Goal: Information Seeking & Learning: Check status

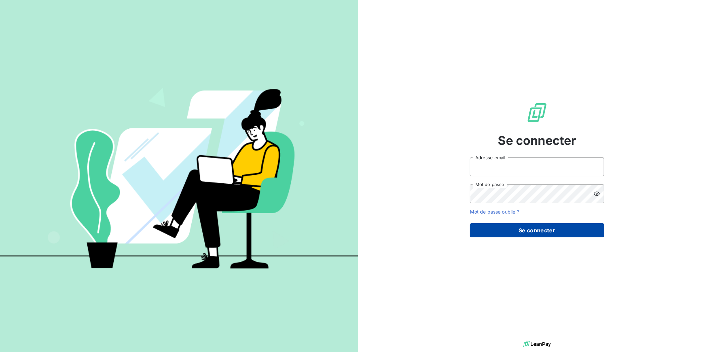
type input "[EMAIL_ADDRESS][DOMAIN_NAME]"
click at [553, 233] on button "Se connecter" at bounding box center [537, 230] width 134 height 14
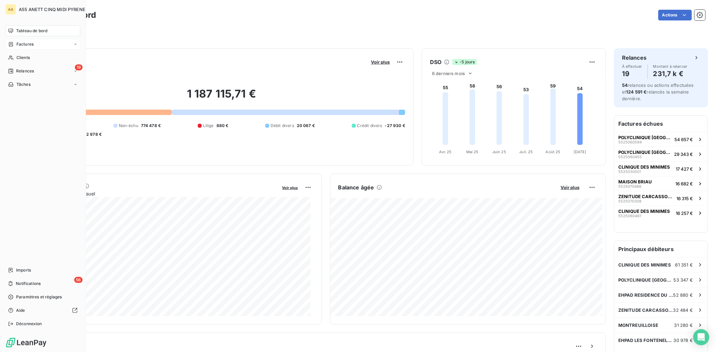
click at [22, 45] on span "Factures" at bounding box center [24, 44] width 17 height 6
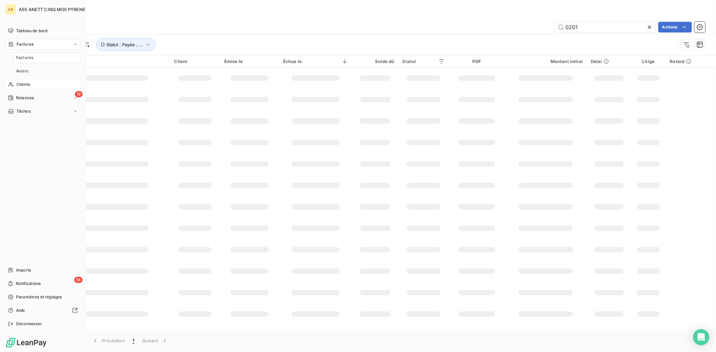
click at [24, 82] on span "Clients" at bounding box center [22, 85] width 13 height 6
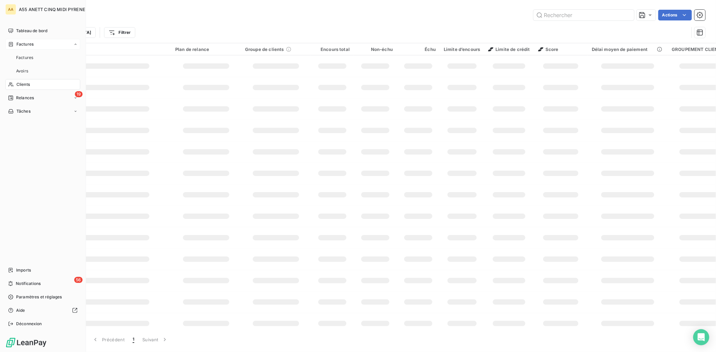
click at [42, 96] on div "19 Relances" at bounding box center [42, 98] width 75 height 11
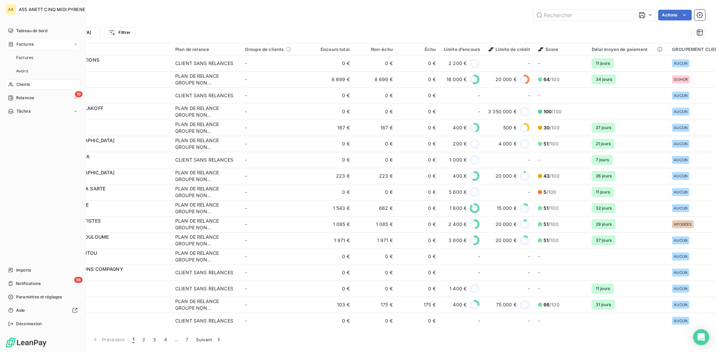
click at [31, 40] on div "Factures" at bounding box center [42, 44] width 75 height 11
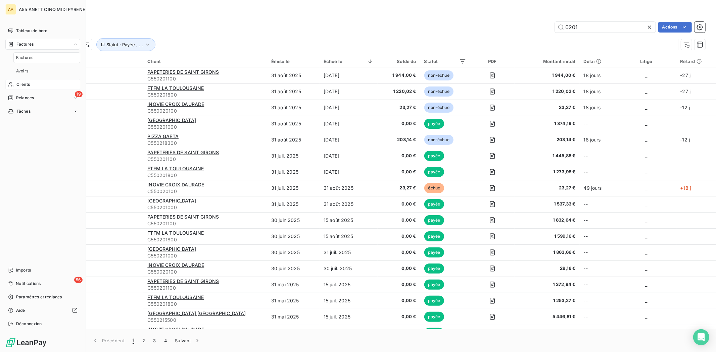
click at [23, 82] on span "Clients" at bounding box center [22, 85] width 13 height 6
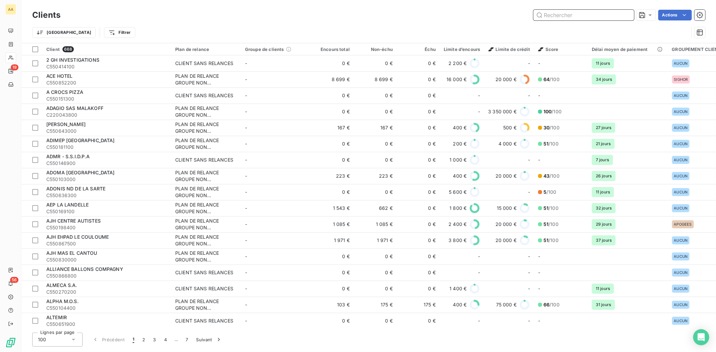
click at [592, 16] on input "text" at bounding box center [583, 15] width 101 height 11
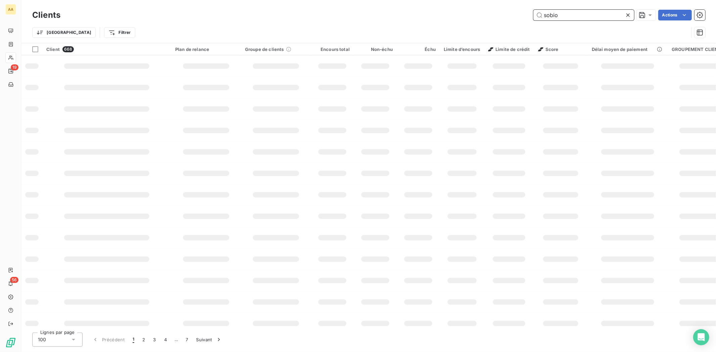
type input "sobio"
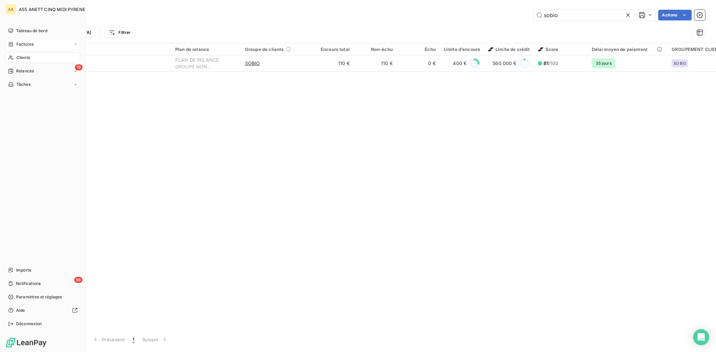
click at [24, 43] on span "Factures" at bounding box center [24, 44] width 17 height 6
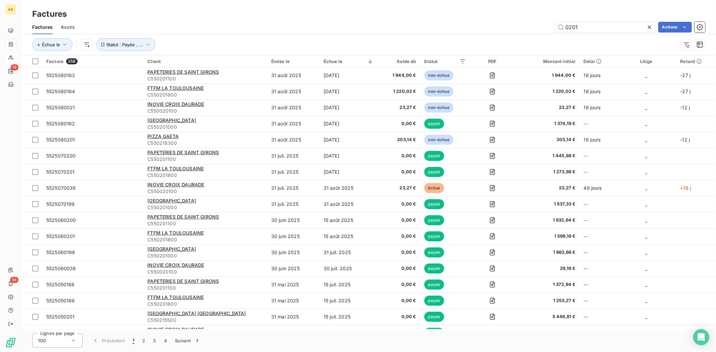
drag, startPoint x: 604, startPoint y: 26, endPoint x: 432, endPoint y: 28, distance: 172.8
click at [466, 28] on div "0201 Actions" at bounding box center [394, 27] width 623 height 11
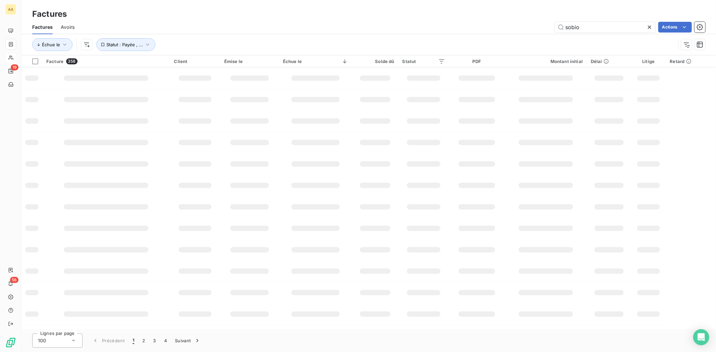
type input "sobio"
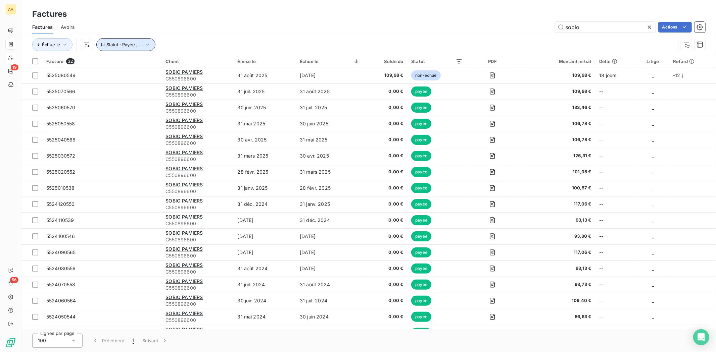
click at [128, 45] on span "Statut : Payée , ..." at bounding box center [124, 44] width 37 height 5
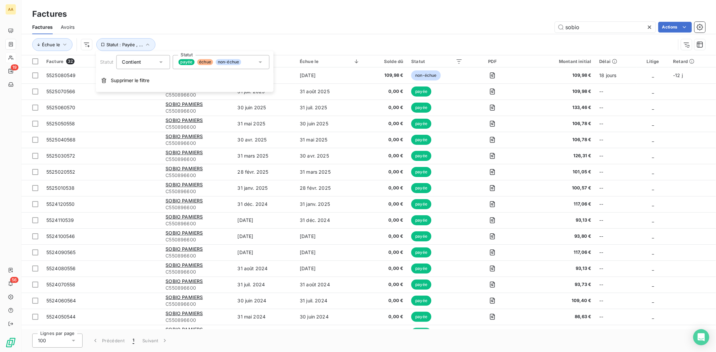
click at [213, 22] on div "sobio Actions" at bounding box center [394, 27] width 623 height 11
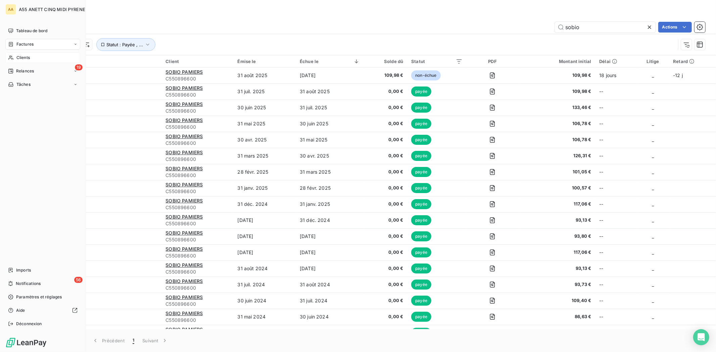
click at [23, 58] on span "Clients" at bounding box center [22, 58] width 13 height 6
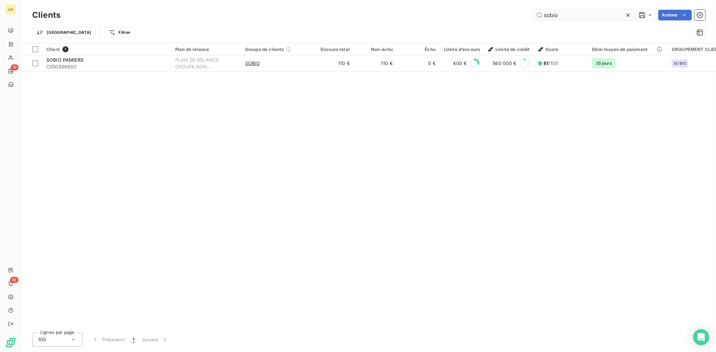
click at [551, 13] on input "sobio" at bounding box center [583, 15] width 101 height 11
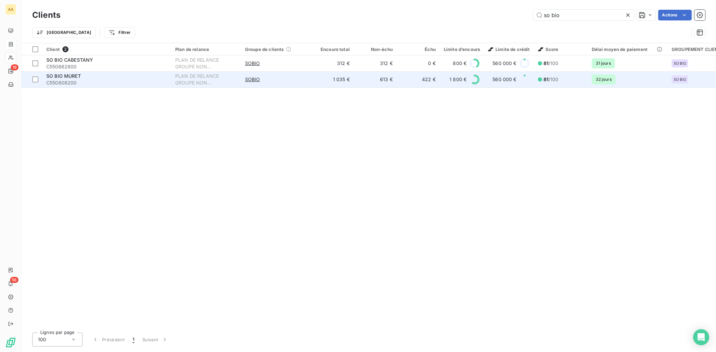
type input "so bio"
click at [139, 77] on div "SO BIO MURET" at bounding box center [106, 76] width 121 height 7
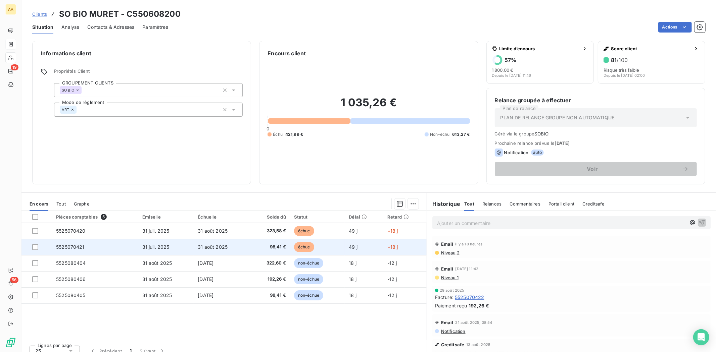
click at [212, 245] on span "31 août 2025" at bounding box center [213, 247] width 30 height 6
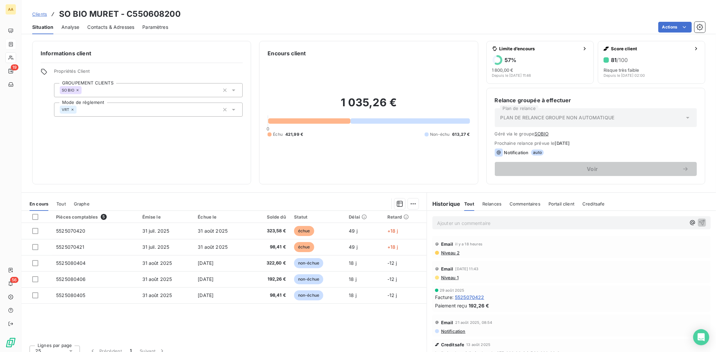
click at [464, 222] on p "Ajouter un commentaire ﻿" at bounding box center [561, 223] width 249 height 8
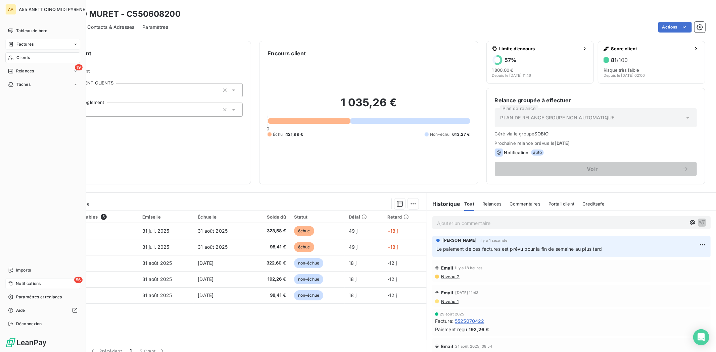
click at [17, 281] on span "Notifications" at bounding box center [28, 284] width 25 height 6
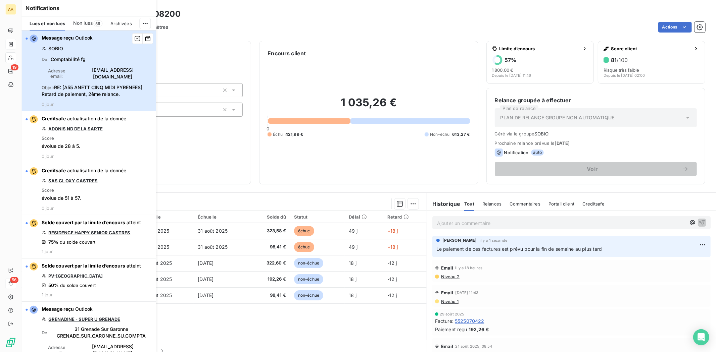
click at [112, 75] on div "Message reçu Outlook SOBIO De : Comptabilité fg Adresse email : [EMAIL_ADDRESS]…" at bounding box center [97, 71] width 110 height 72
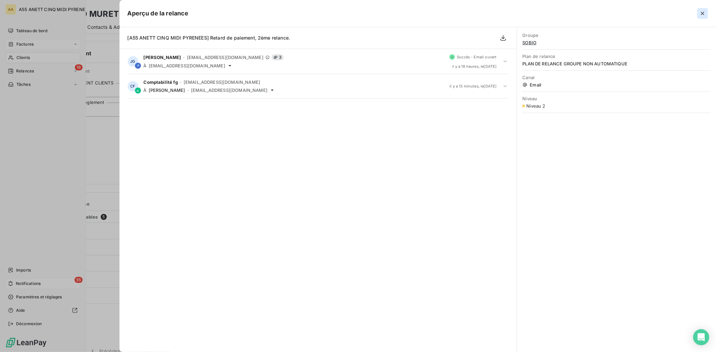
click at [703, 12] on icon "button" at bounding box center [702, 13] width 7 height 7
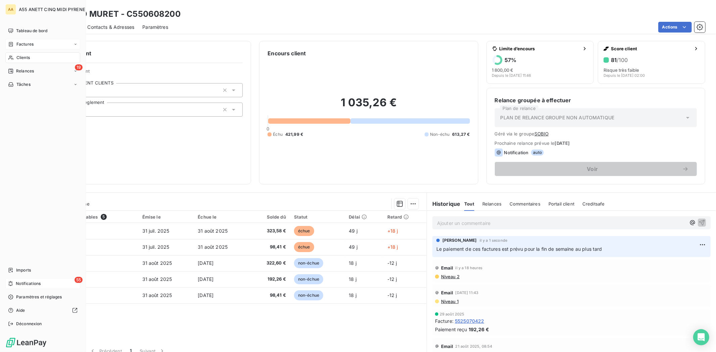
click at [36, 283] on span "Notifications" at bounding box center [28, 284] width 25 height 6
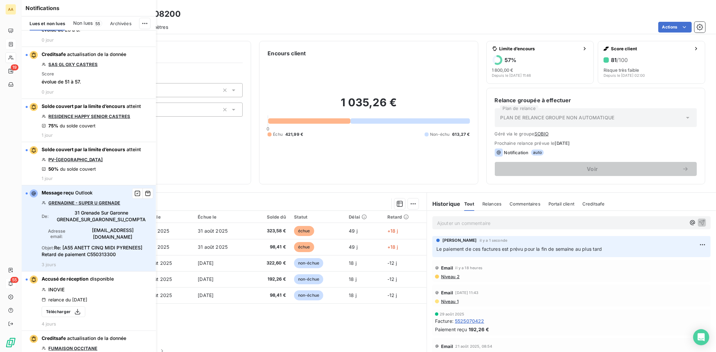
scroll to position [149, 0]
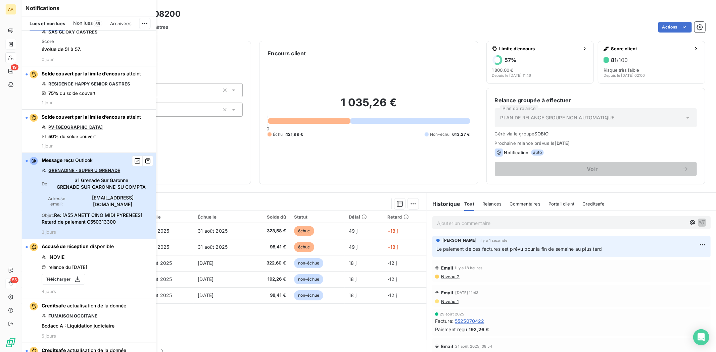
click at [105, 195] on span "[EMAIL_ADDRESS][DOMAIN_NAME]" at bounding box center [112, 201] width 78 height 13
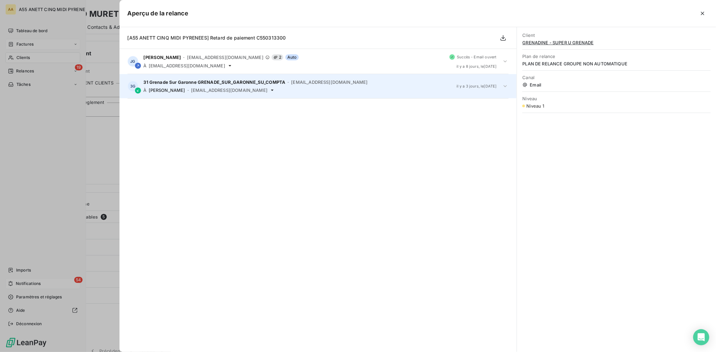
click at [234, 79] on div "3G 31 Grenade Sur Garonne GRENADE_SUR_GARONNE_SU_COMPTA - [EMAIL_ADDRESS][DOMAI…" at bounding box center [317, 86] width 397 height 24
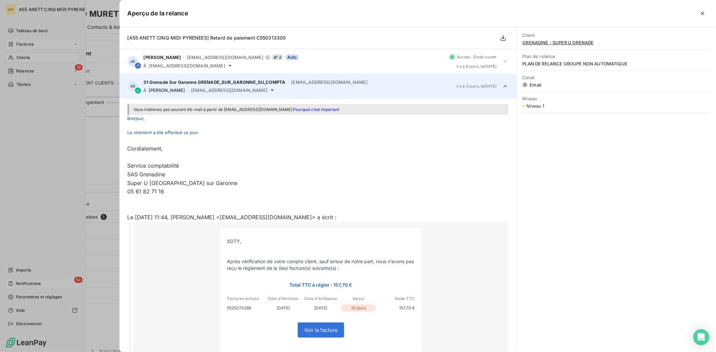
scroll to position [25, 0]
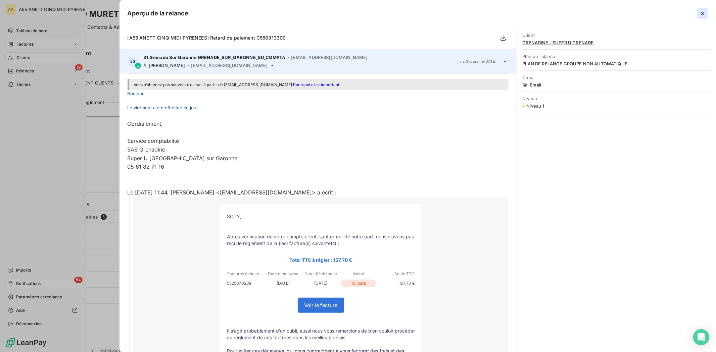
click at [705, 13] on icon "button" at bounding box center [702, 13] width 7 height 7
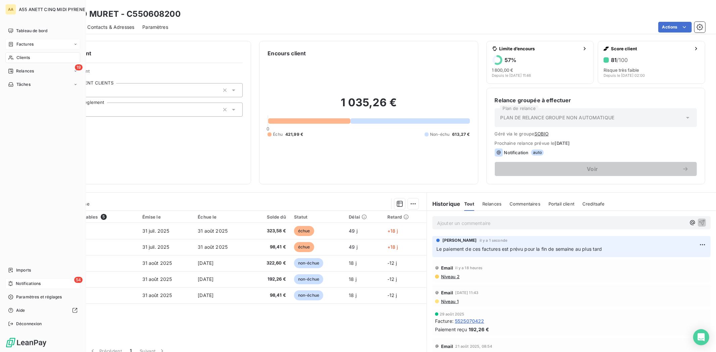
click at [48, 284] on div "54 Notifications" at bounding box center [42, 284] width 75 height 11
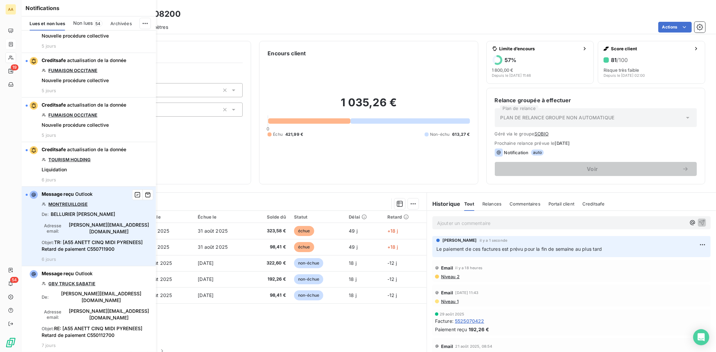
scroll to position [485, 0]
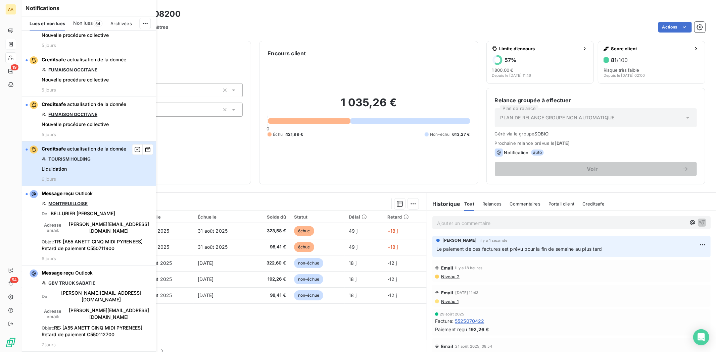
click at [94, 162] on div "Creditsafe actualisation de la donnée TOURISM HOLDING Liquidation 6 jours" at bounding box center [84, 164] width 85 height 36
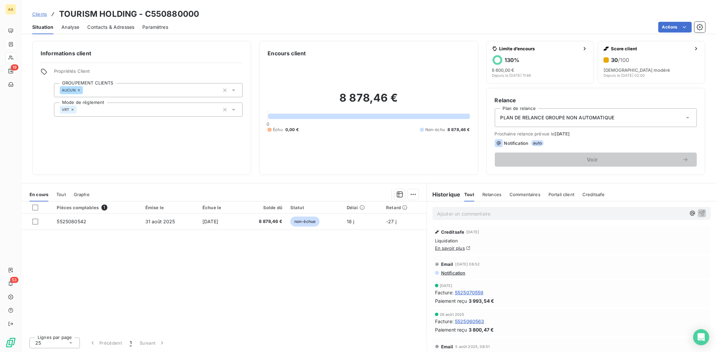
click at [448, 247] on link "En savoir plus" at bounding box center [450, 248] width 30 height 5
click at [102, 15] on h3 "TOURISM HOLDING - C550880000" at bounding box center [129, 14] width 140 height 12
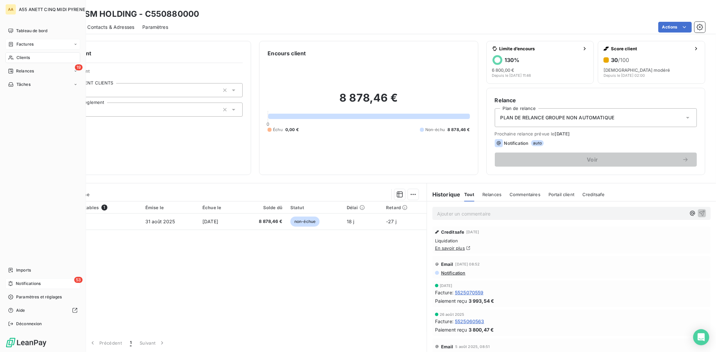
click at [34, 281] on span "Notifications" at bounding box center [28, 284] width 25 height 6
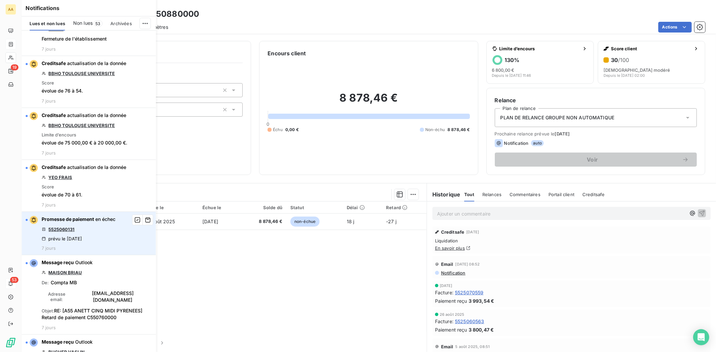
scroll to position [1305, 0]
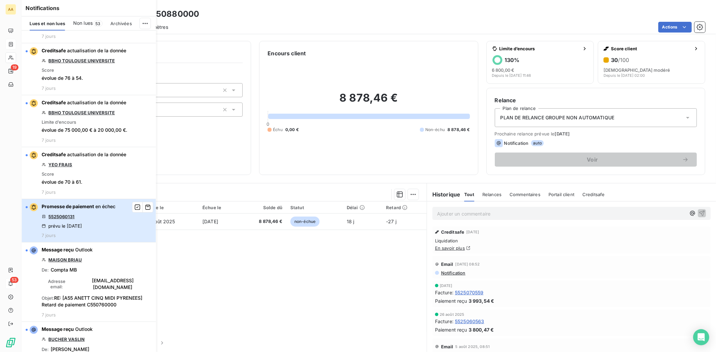
click at [101, 203] on div "Promesse de paiement en échec 5525060131 prévu le [DATE] 7 jours" at bounding box center [79, 220] width 74 height 35
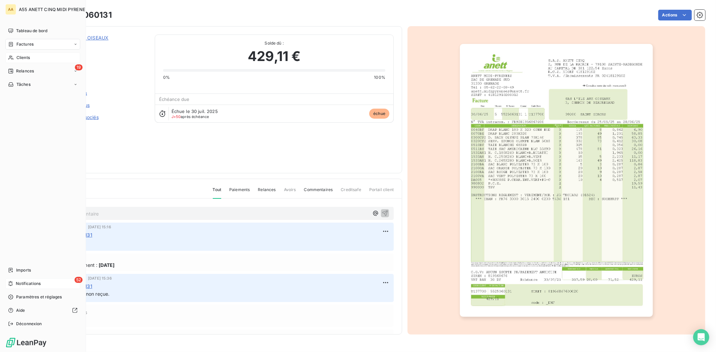
click at [16, 283] on span "Notifications" at bounding box center [28, 284] width 25 height 6
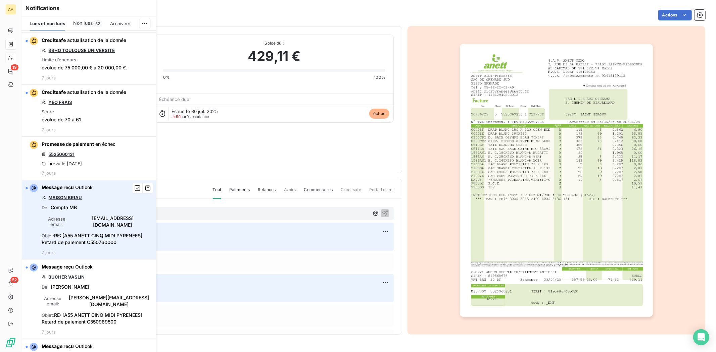
scroll to position [1380, 0]
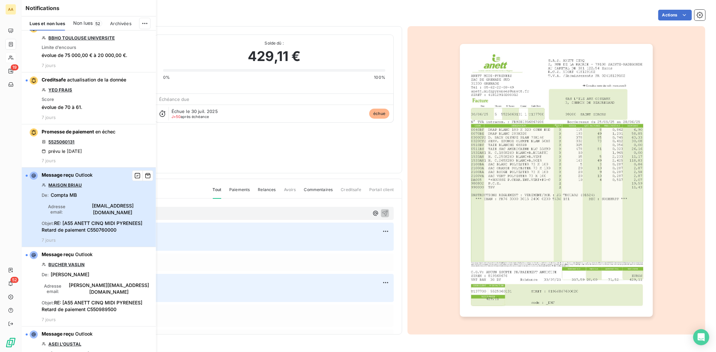
click at [114, 204] on div "Message reçu Outlook MAISON BRIAU De : Compta MB Adresse email : [EMAIL_ADDRESS…" at bounding box center [97, 207] width 110 height 71
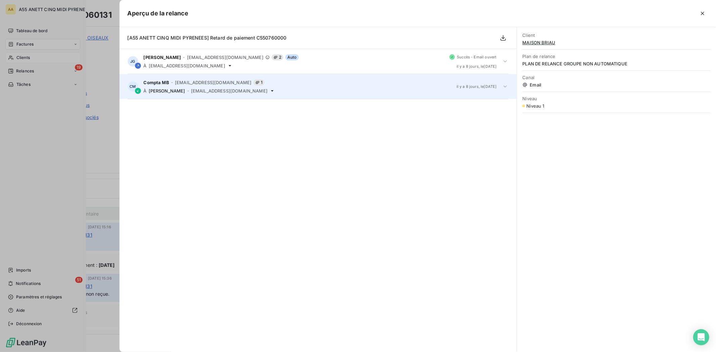
click at [209, 75] on div "CM Compta MB - [EMAIL_ADDRESS][DOMAIN_NAME] 1 À [PERSON_NAME] - [PERSON_NAME][E…" at bounding box center [317, 86] width 397 height 25
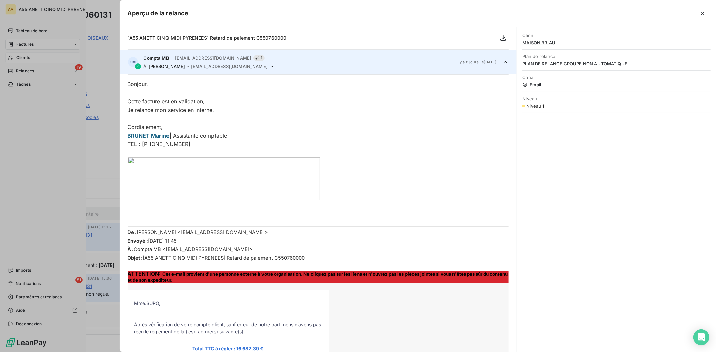
scroll to position [25, 0]
click at [704, 12] on icon "button" at bounding box center [702, 13] width 7 height 7
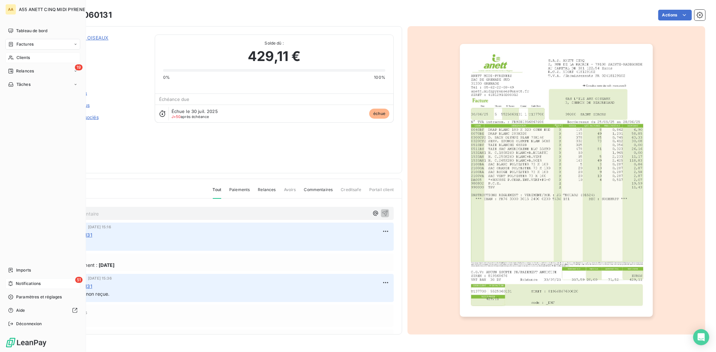
click at [37, 283] on span "Notifications" at bounding box center [28, 284] width 25 height 6
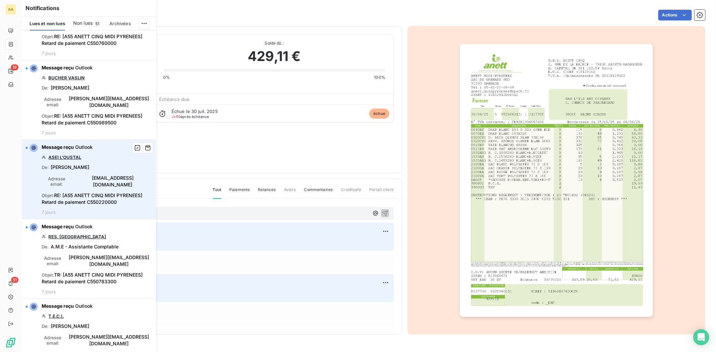
scroll to position [1491, 0]
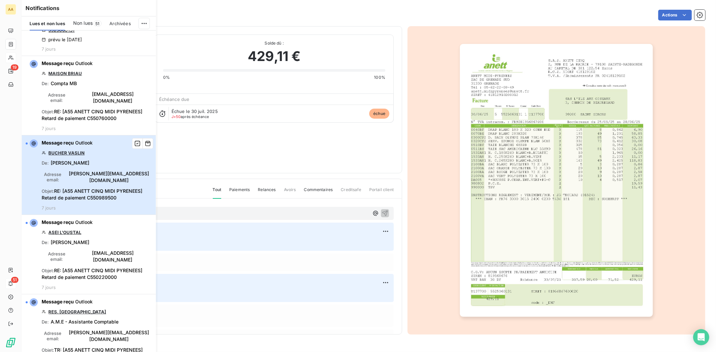
click at [93, 188] on span "Objet : RE: [A55 ANETT CINQ MIDI PYRENEES] Retard de paiement C550989500" at bounding box center [97, 194] width 110 height 13
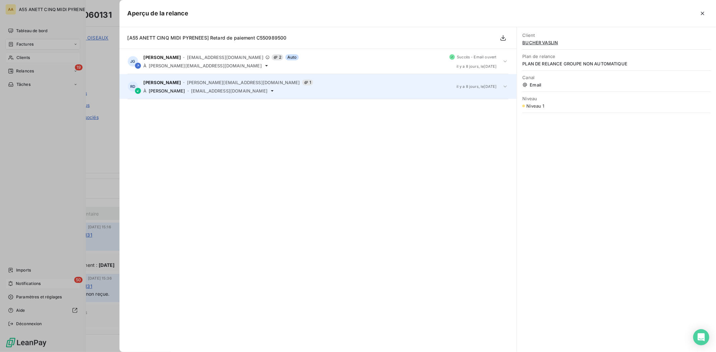
click at [356, 84] on div "ROLLAND Delphine - [EMAIL_ADDRESS][DOMAIN_NAME] 1" at bounding box center [297, 83] width 307 height 6
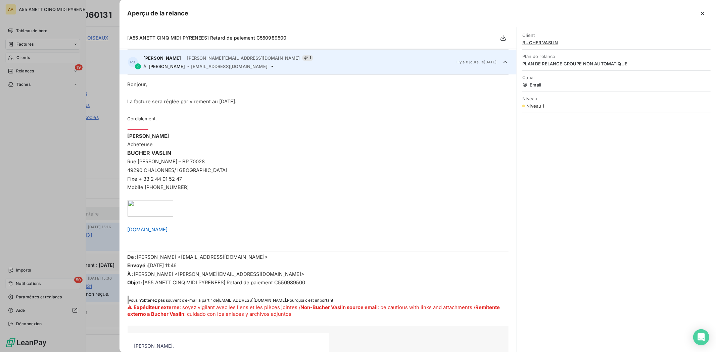
scroll to position [25, 0]
click at [703, 12] on icon "button" at bounding box center [702, 13] width 7 height 7
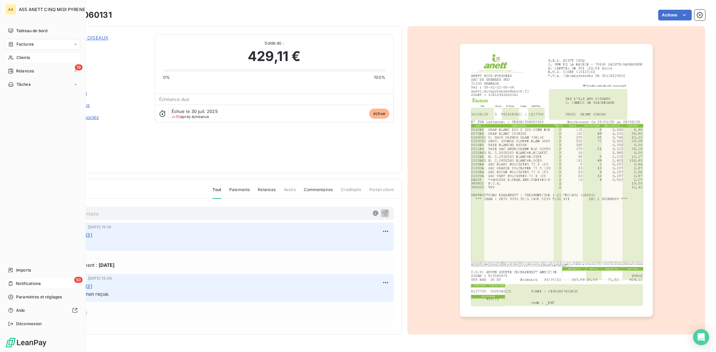
click at [29, 282] on span "Notifications" at bounding box center [28, 284] width 25 height 6
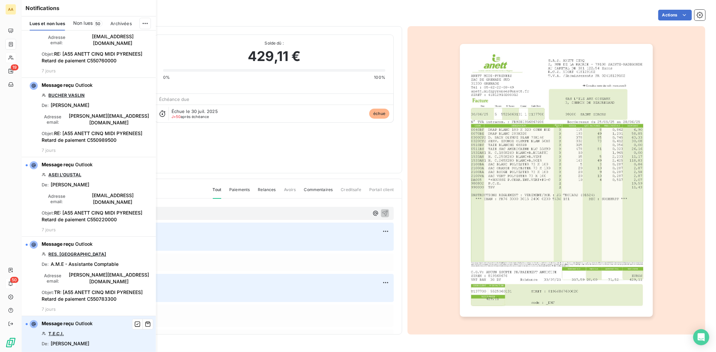
scroll to position [1566, 0]
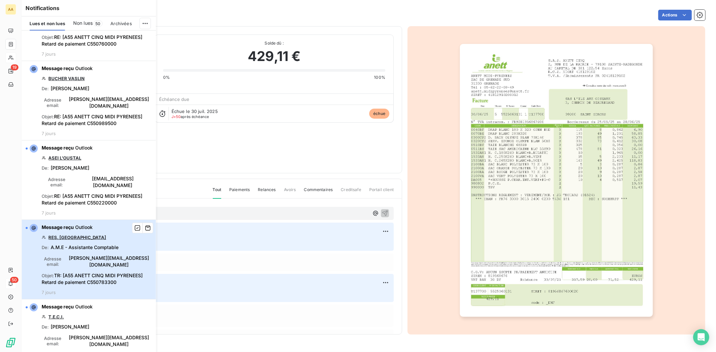
click at [109, 272] on span "Objet : TR: [A55 ANETT CINQ MIDI PYRENEES] Retard de paiement C550783300" at bounding box center [97, 278] width 110 height 13
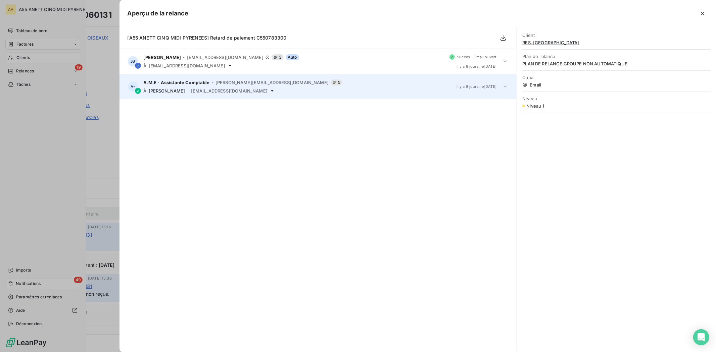
click at [243, 83] on span "[PERSON_NAME][EMAIL_ADDRESS][DOMAIN_NAME]" at bounding box center [271, 82] width 113 height 5
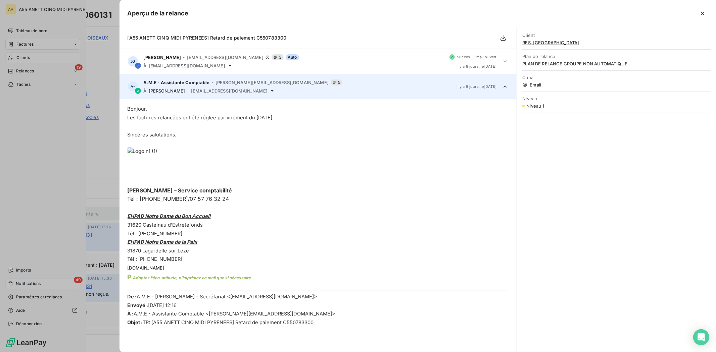
scroll to position [25, 0]
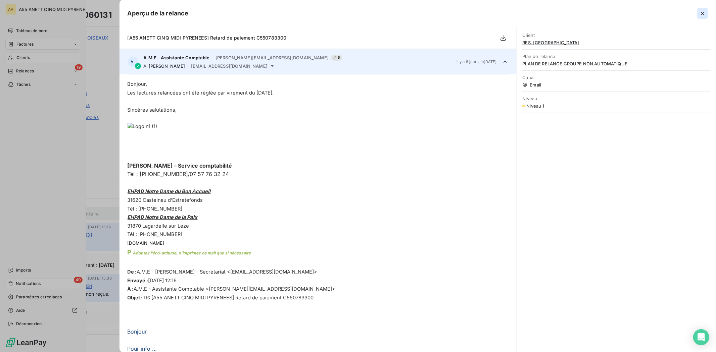
click at [700, 12] on icon "button" at bounding box center [702, 13] width 7 height 7
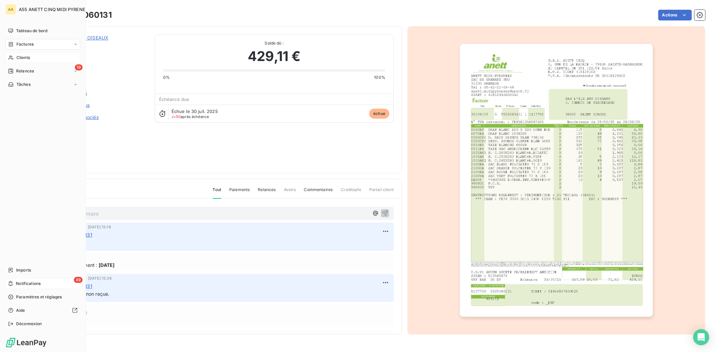
click at [35, 281] on span "Notifications" at bounding box center [28, 284] width 25 height 6
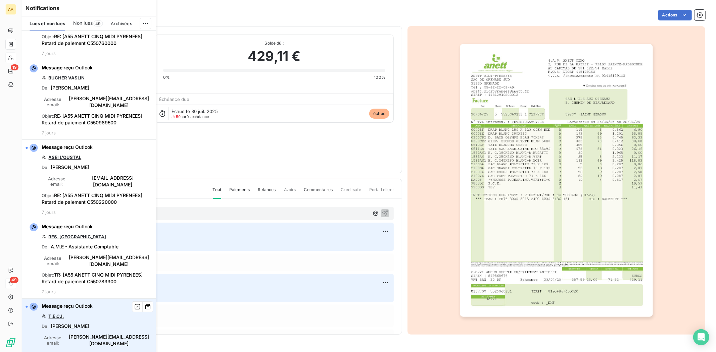
scroll to position [1640, 0]
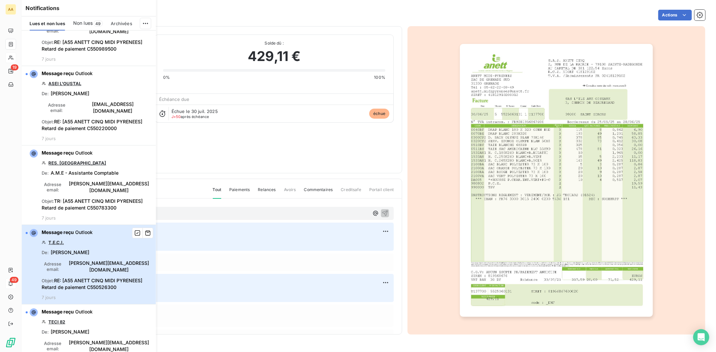
click at [105, 278] on span "Objet : RE: [A55 ANETT CINQ MIDI PYRENEES] Retard de paiement C550526300" at bounding box center [97, 284] width 110 height 13
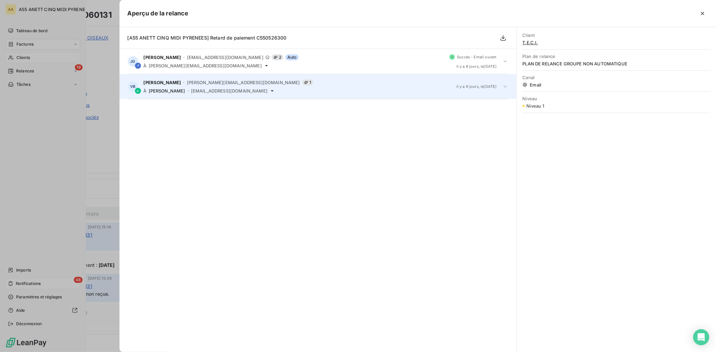
click at [193, 82] on span "[PERSON_NAME][EMAIL_ADDRESS][DOMAIN_NAME]" at bounding box center [243, 82] width 113 height 5
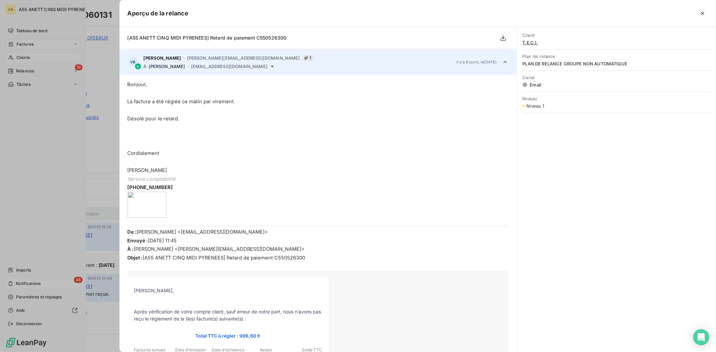
scroll to position [25, 0]
click at [703, 11] on icon "button" at bounding box center [702, 13] width 7 height 7
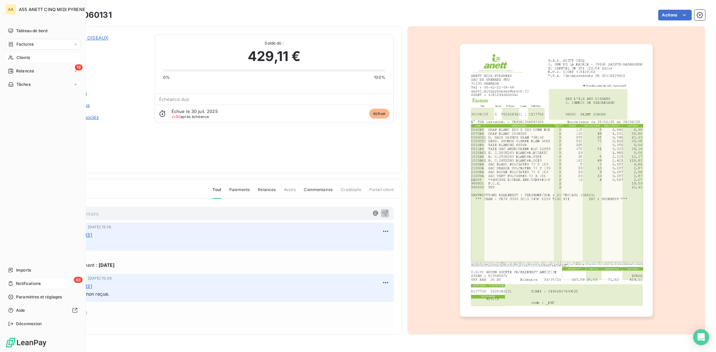
click at [65, 278] on nav "Imports 48 Notifications Paramètres et réglages Aide Déconnexion" at bounding box center [42, 297] width 75 height 64
click at [44, 282] on div "48 Notifications" at bounding box center [42, 284] width 75 height 11
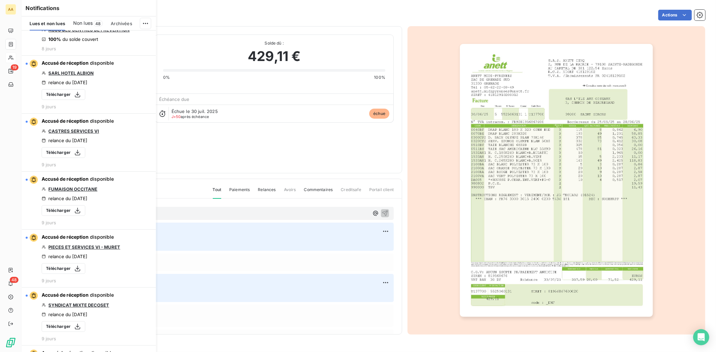
scroll to position [2014, 0]
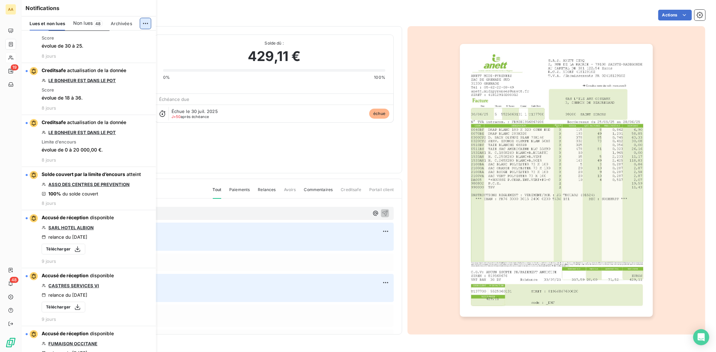
click at [143, 25] on html "AA 19 48 Factures 5525060131 Actions SAS L'ILE AUX OISEAUX C550137700 Montant i…" at bounding box center [358, 176] width 716 height 352
click at [119, 40] on div "Tout marquer comme lu" at bounding box center [100, 38] width 94 height 11
click at [15, 68] on div "Notifications Lues et non lues Non lues 48 Archivées Message reçu Outlook SOBIO…" at bounding box center [82, 176] width 134 height 352
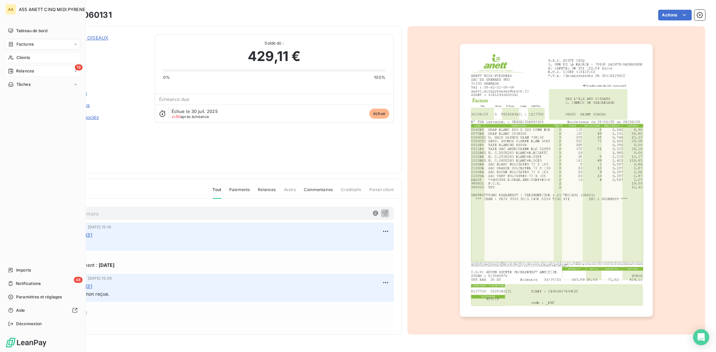
click at [13, 71] on icon at bounding box center [10, 70] width 5 height 5
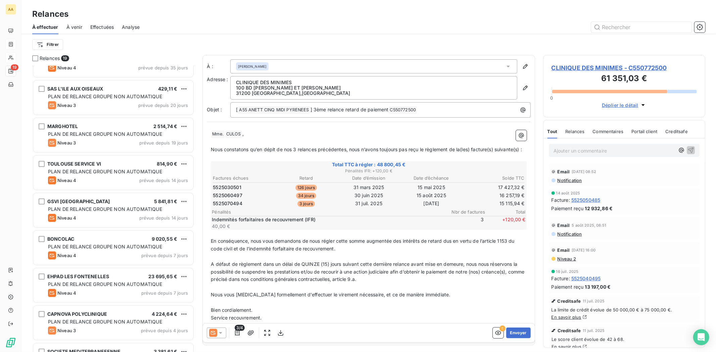
scroll to position [75, 0]
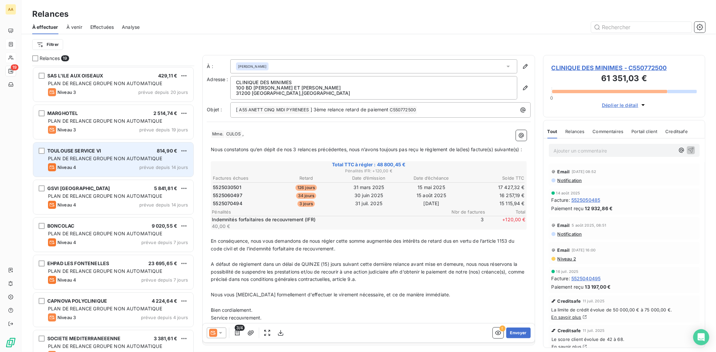
click at [101, 161] on span "PLAN DE RELANCE GROUPE NON AUTOMATIQUE" at bounding box center [105, 159] width 114 height 6
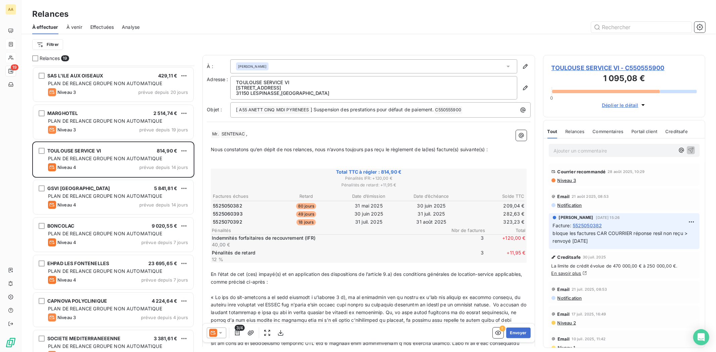
click at [61, 59] on span "19" at bounding box center [65, 58] width 8 height 6
click at [56, 46] on html "AA 19 Relances À effectuer À venir Effectuées Analyse Filtrer Relances 19 CLINI…" at bounding box center [358, 176] width 716 height 352
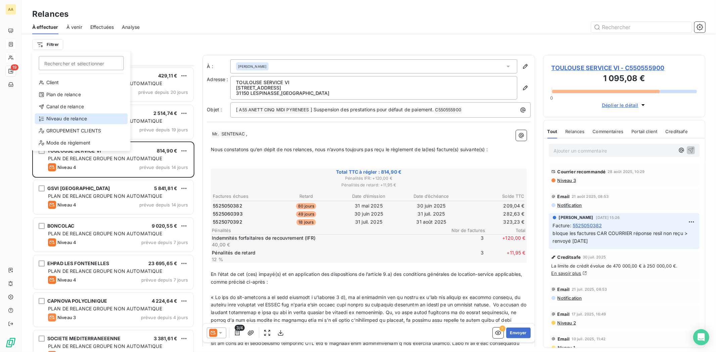
click at [89, 117] on div "Niveau de relance" at bounding box center [81, 118] width 93 height 11
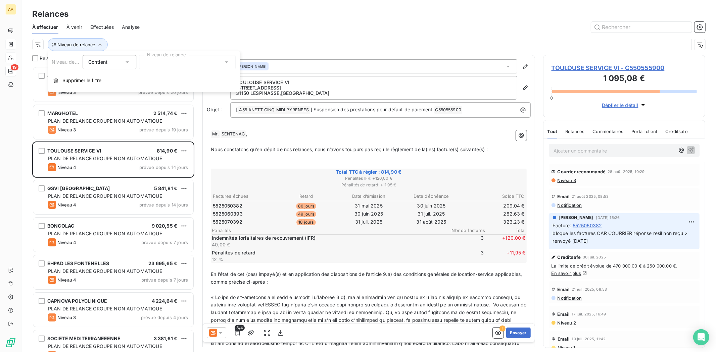
click at [157, 65] on div at bounding box center [187, 62] width 97 height 14
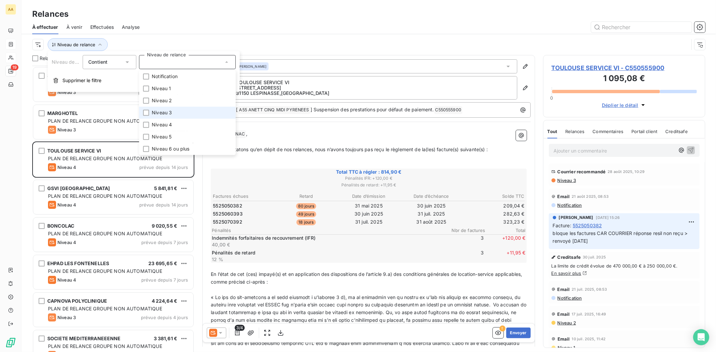
click at [162, 112] on span "Niveau 3" at bounding box center [162, 112] width 20 height 7
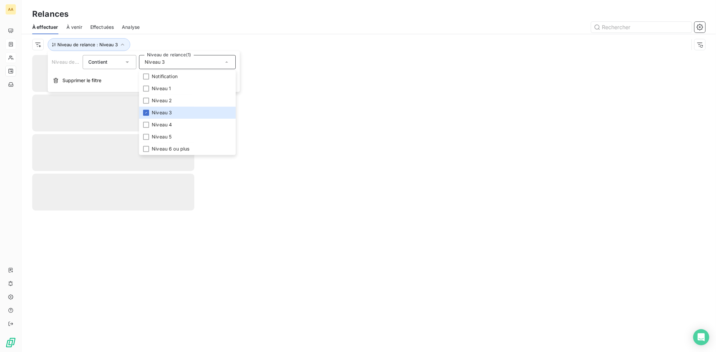
click at [294, 29] on div at bounding box center [426, 27] width 557 height 11
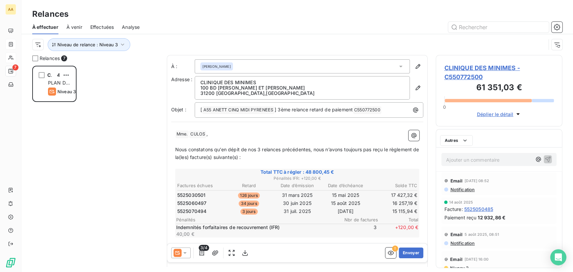
scroll to position [200, 121]
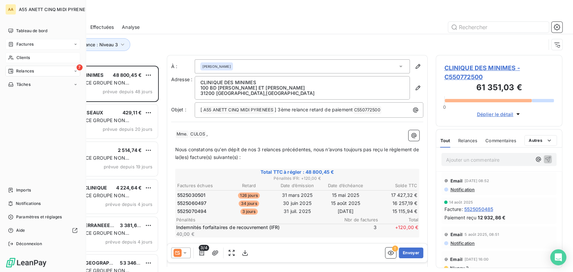
click at [14, 44] on div "Factures" at bounding box center [21, 44] width 26 height 6
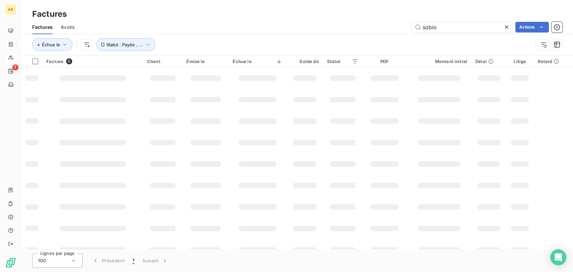
drag, startPoint x: 447, startPoint y: 29, endPoint x: 310, endPoint y: 29, distance: 137.6
click at [330, 29] on div "sobio Actions" at bounding box center [323, 27] width 480 height 11
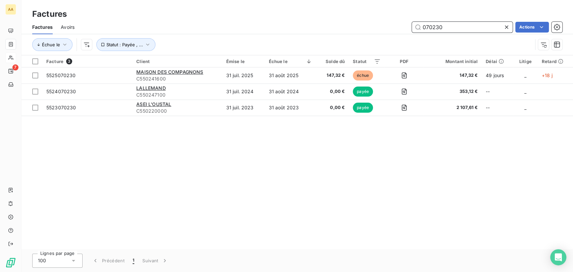
drag, startPoint x: 451, startPoint y: 31, endPoint x: 267, endPoint y: 30, distance: 184.6
click at [267, 30] on div "070230 Actions" at bounding box center [323, 27] width 480 height 11
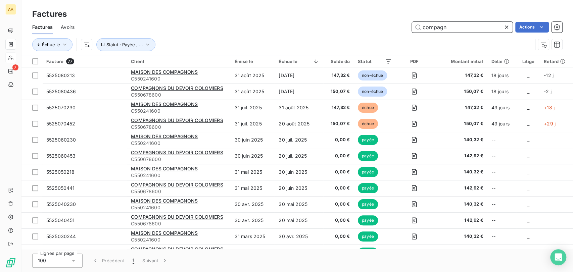
drag, startPoint x: 472, startPoint y: 27, endPoint x: 197, endPoint y: 44, distance: 275.7
click at [198, 43] on div "Factures Avoirs compagn Actions Échue le Statut : Payée , ..." at bounding box center [296, 37] width 551 height 35
type input "070039"
